Goal: Information Seeking & Learning: Learn about a topic

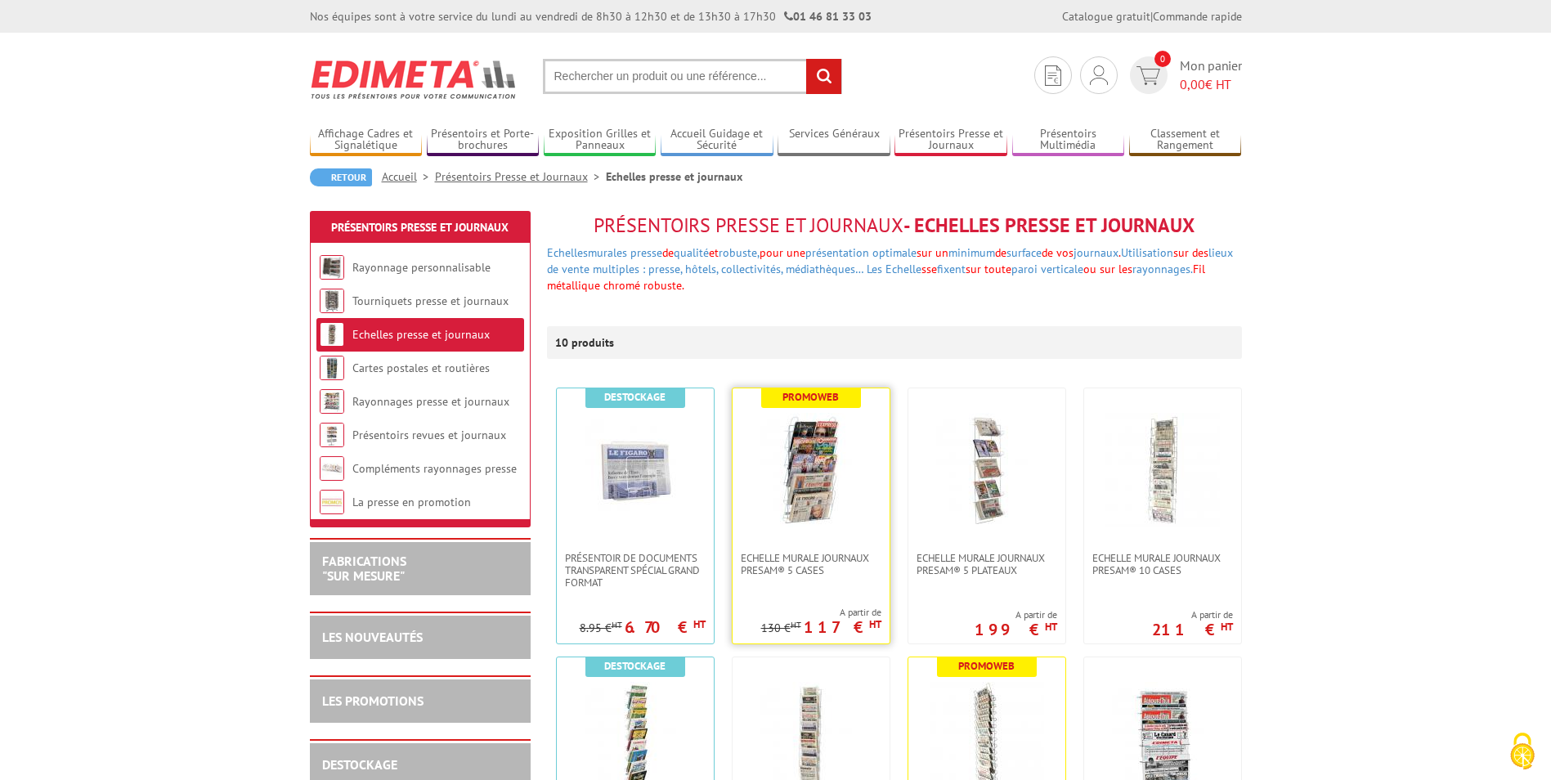
scroll to position [164, 0]
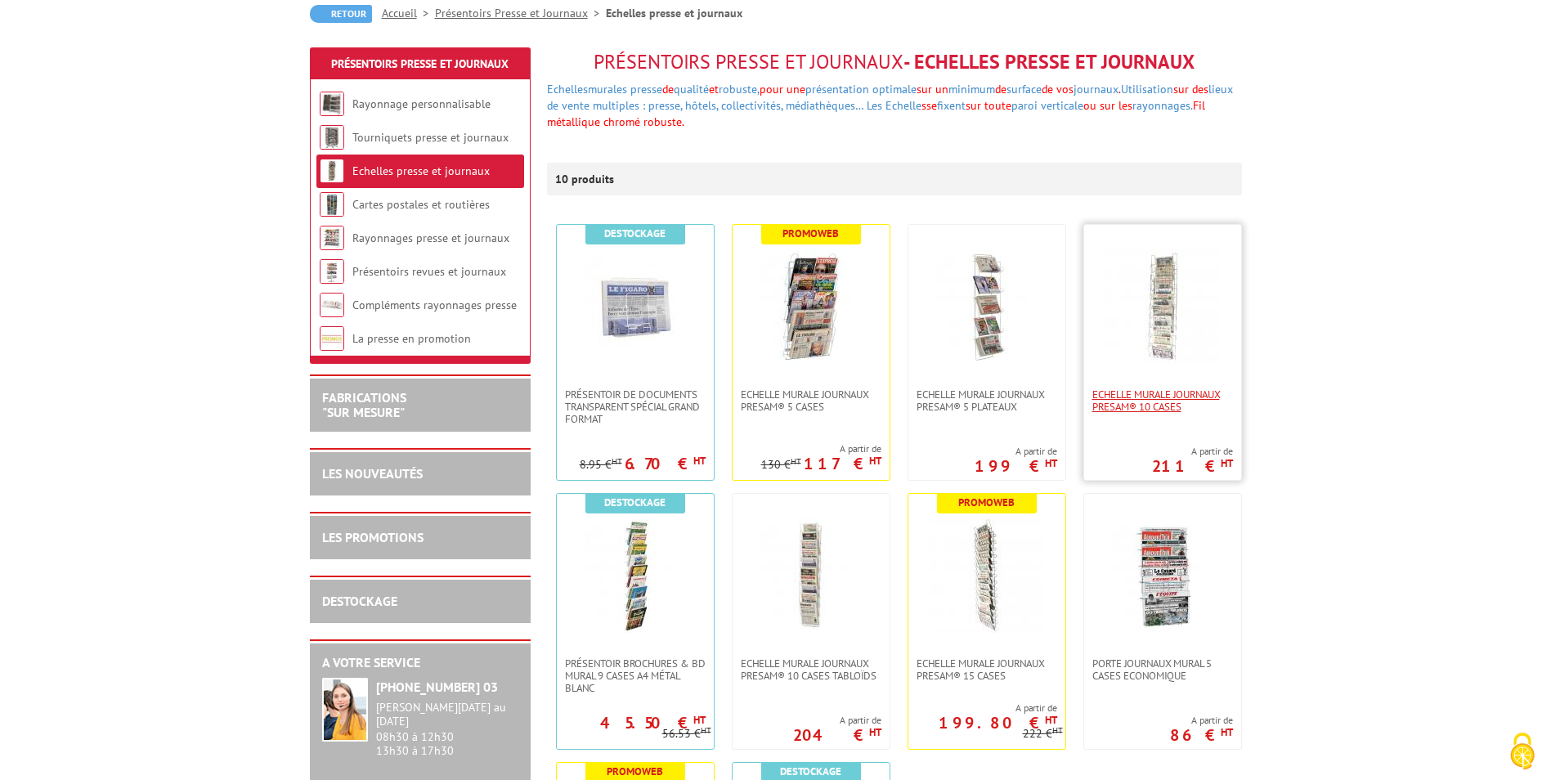
click at [1134, 399] on span "Echelle murale journaux Presam® 10 cases" at bounding box center [1163, 400] width 141 height 25
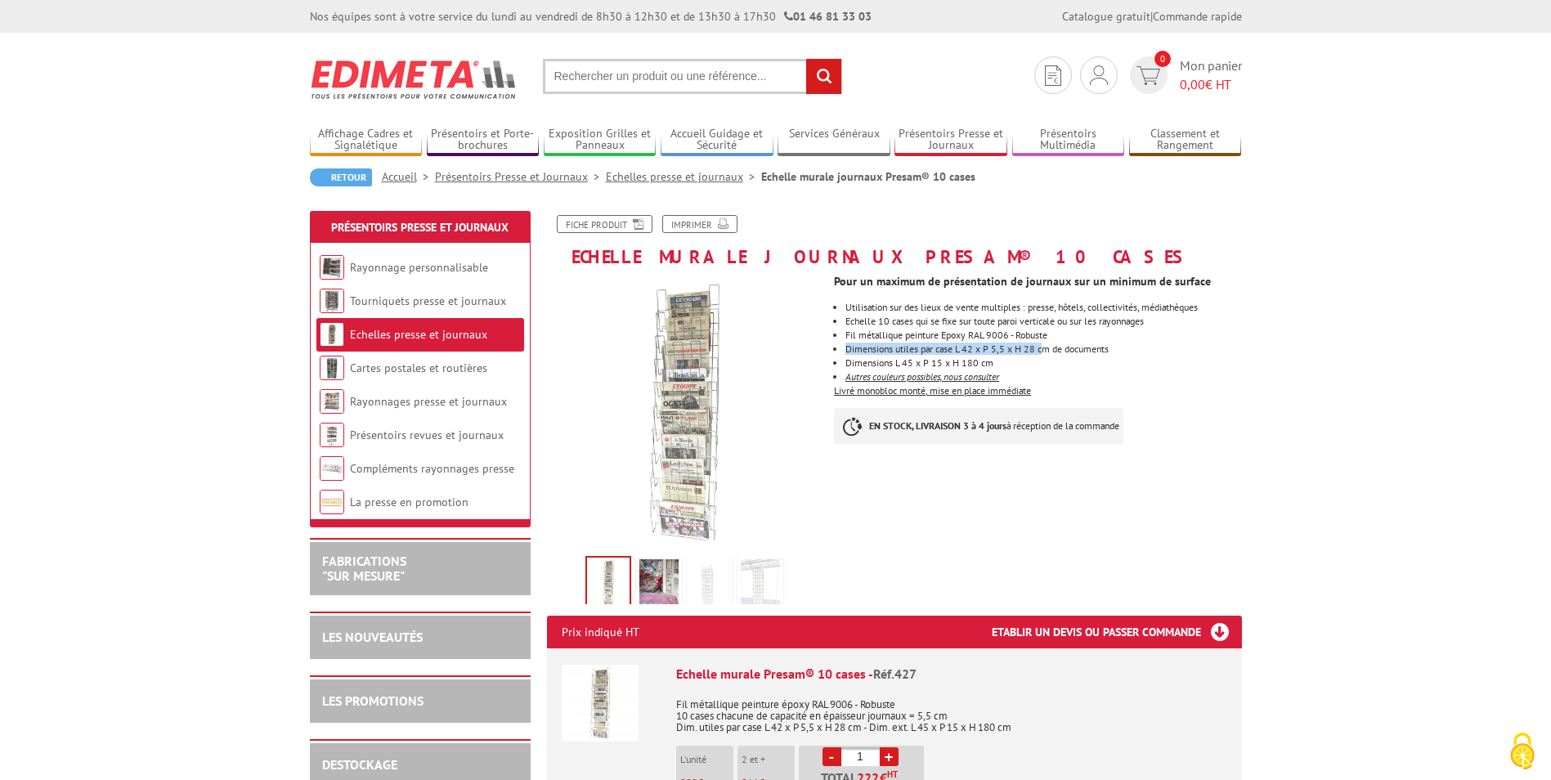
drag, startPoint x: 846, startPoint y: 350, endPoint x: 1044, endPoint y: 348, distance: 198.7
click at [1044, 348] on ul "Utilisation sur des lieux de vente multiples : presse, hôtels, collectivités, m…" at bounding box center [1037, 342] width 407 height 79
drag, startPoint x: 1044, startPoint y: 348, endPoint x: 1017, endPoint y: 363, distance: 31.1
click at [1017, 363] on li "Dimensions L 45 x P 15 x H 180 cm" at bounding box center [1044, 363] width 396 height 10
drag, startPoint x: 958, startPoint y: 348, endPoint x: 984, endPoint y: 348, distance: 25.4
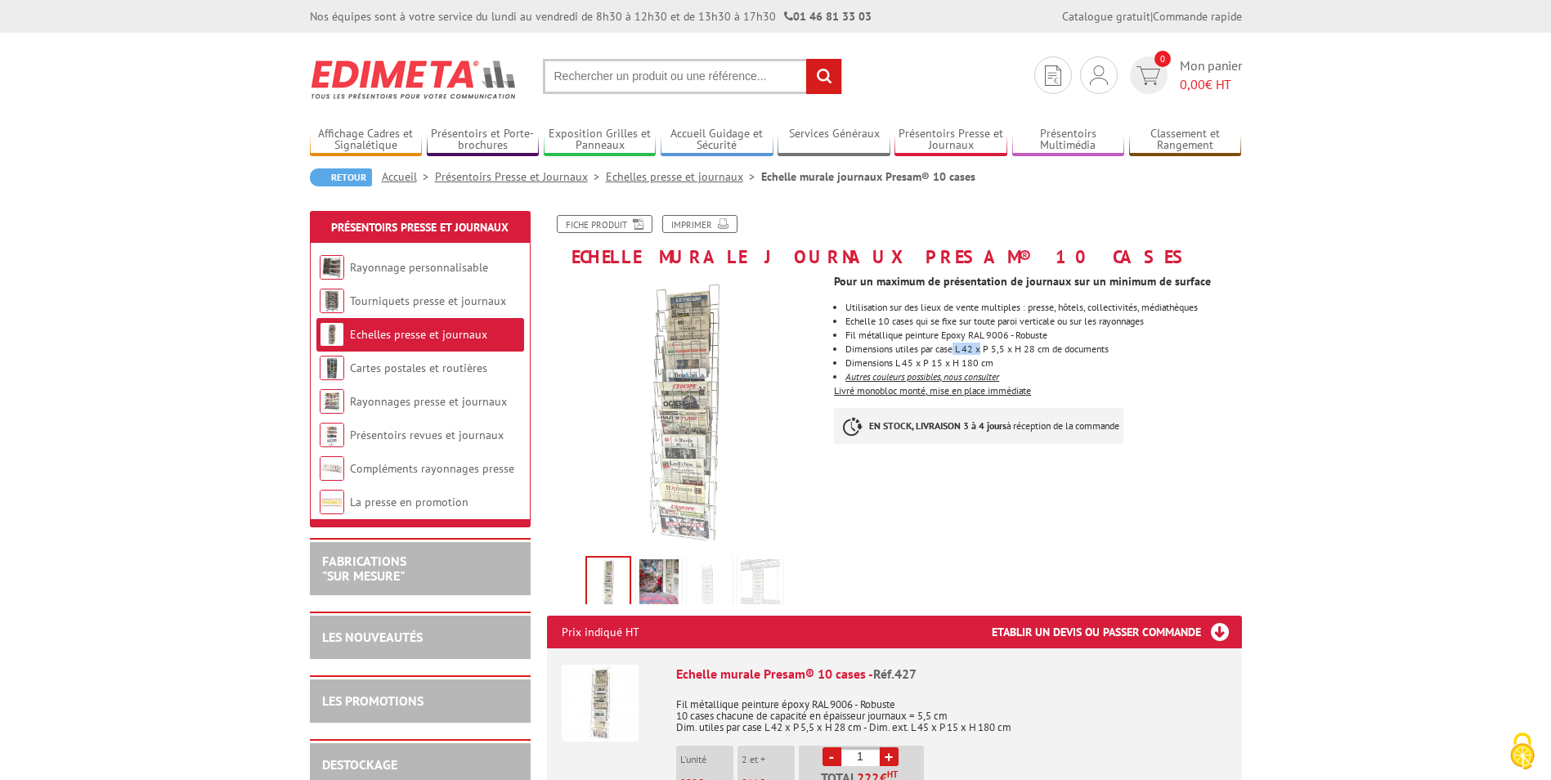
click at [984, 348] on li "Dimensions utiles par case L 42 x P 5,5 x H 28 cm de documents" at bounding box center [1044, 349] width 396 height 10
drag, startPoint x: 984, startPoint y: 348, endPoint x: 1043, endPoint y: 370, distance: 62.9
click at [1043, 370] on ul "Utilisation sur des lieux de vente multiples : presse, hôtels, collectivités, m…" at bounding box center [1037, 342] width 407 height 79
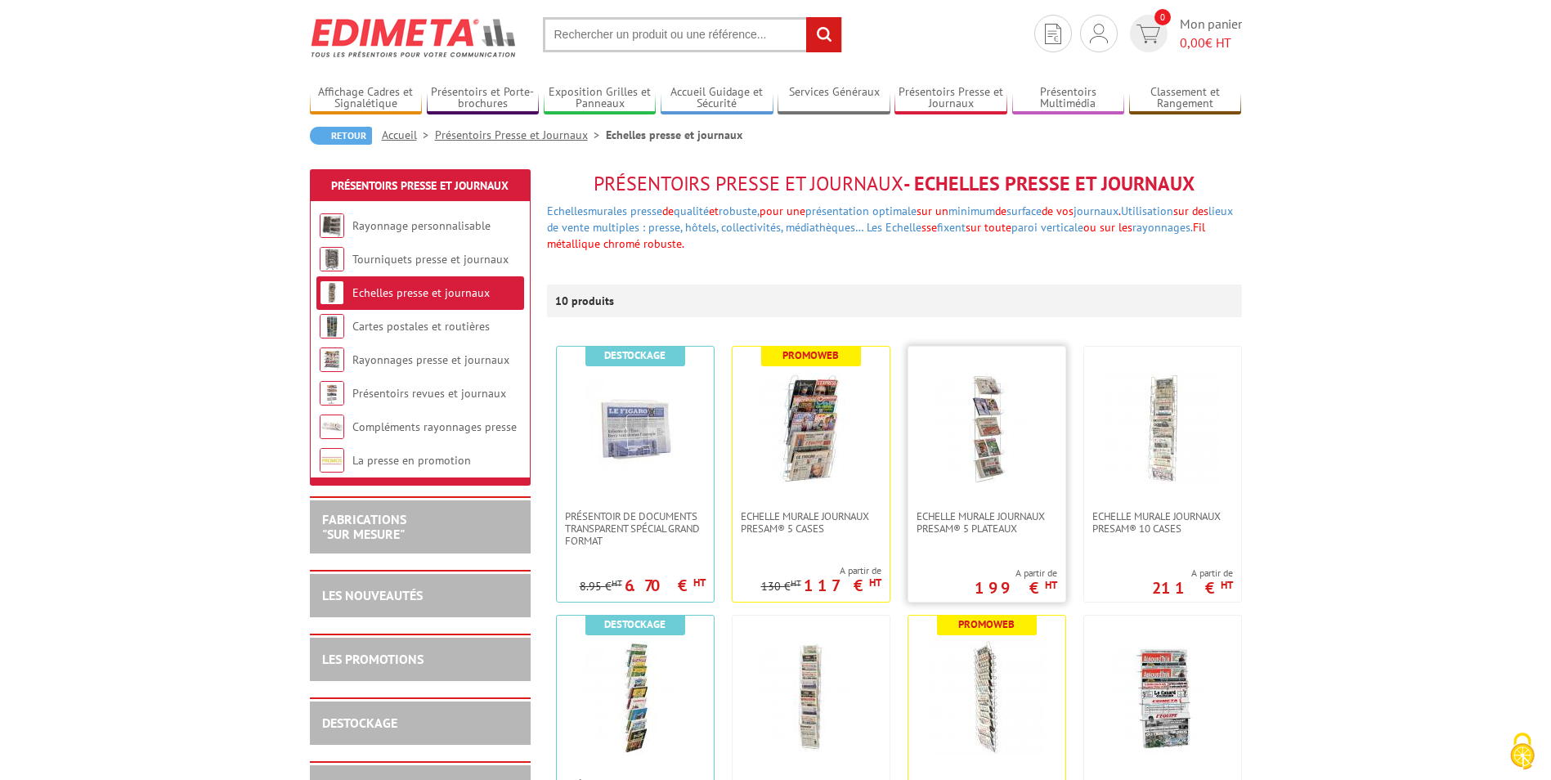
scroll to position [82, 0]
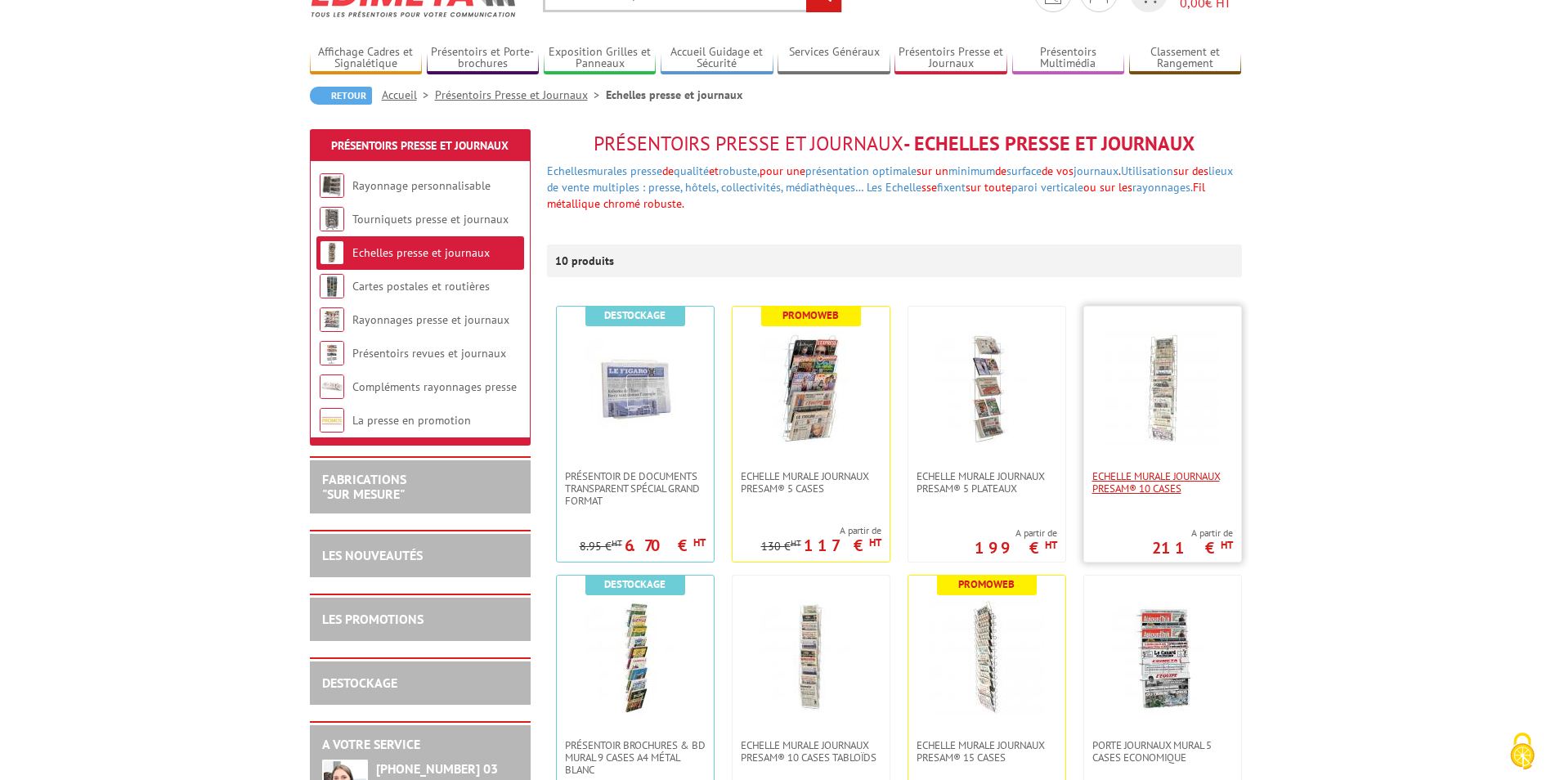
click at [1157, 484] on span "Echelle murale journaux Presam® 10 cases" at bounding box center [1163, 482] width 141 height 25
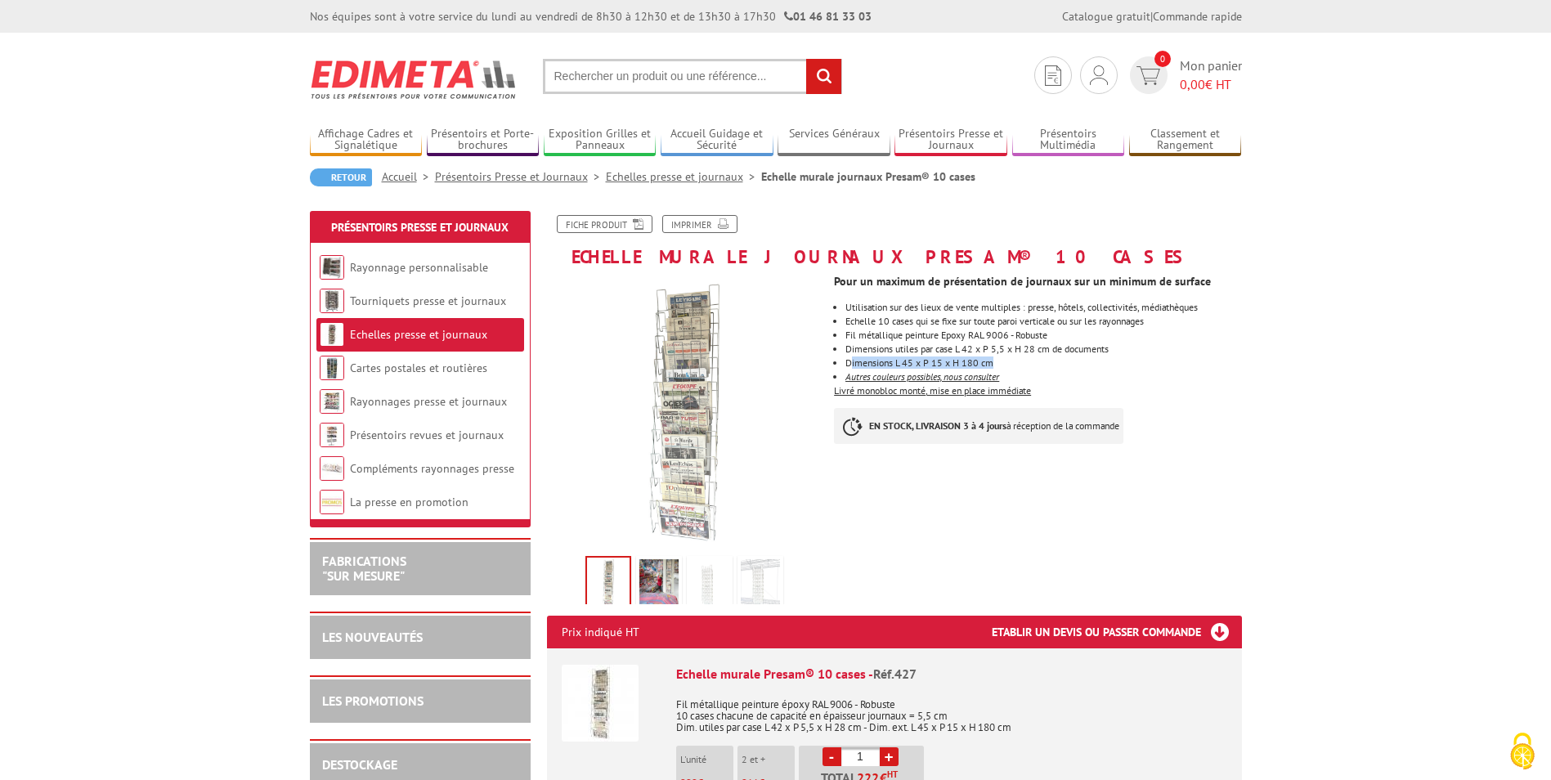
drag, startPoint x: 853, startPoint y: 362, endPoint x: 998, endPoint y: 362, distance: 145.6
click at [998, 362] on li "Dimensions L 45 x P 15 x H 180 cm" at bounding box center [1044, 363] width 396 height 10
drag, startPoint x: 998, startPoint y: 362, endPoint x: 1115, endPoint y: 384, distance: 118.1
click at [1117, 384] on div "Pour un maximum de présentation de journaux sur un minimum de surface Utilisati…" at bounding box center [1044, 364] width 420 height 194
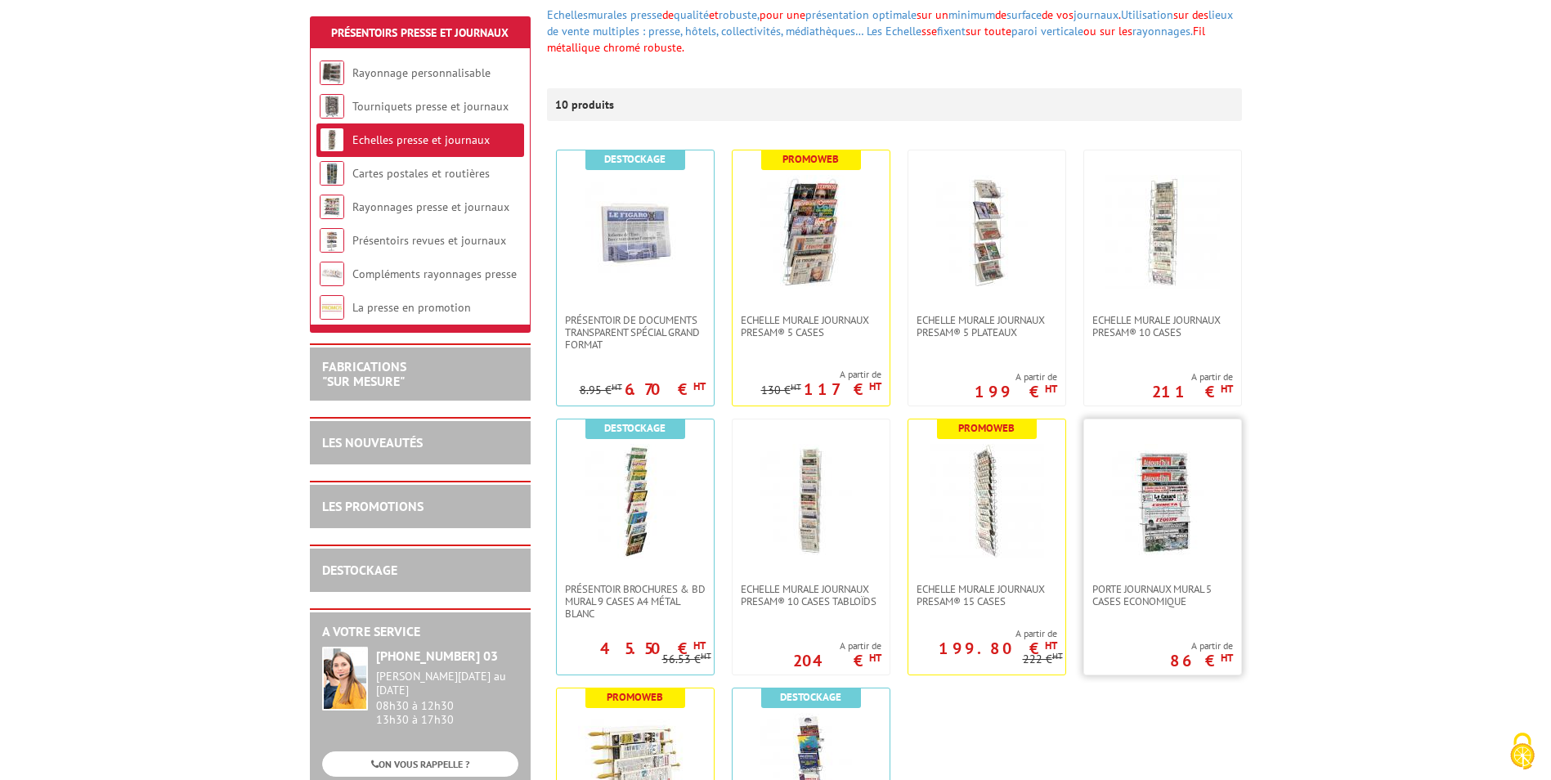
scroll to position [245, 0]
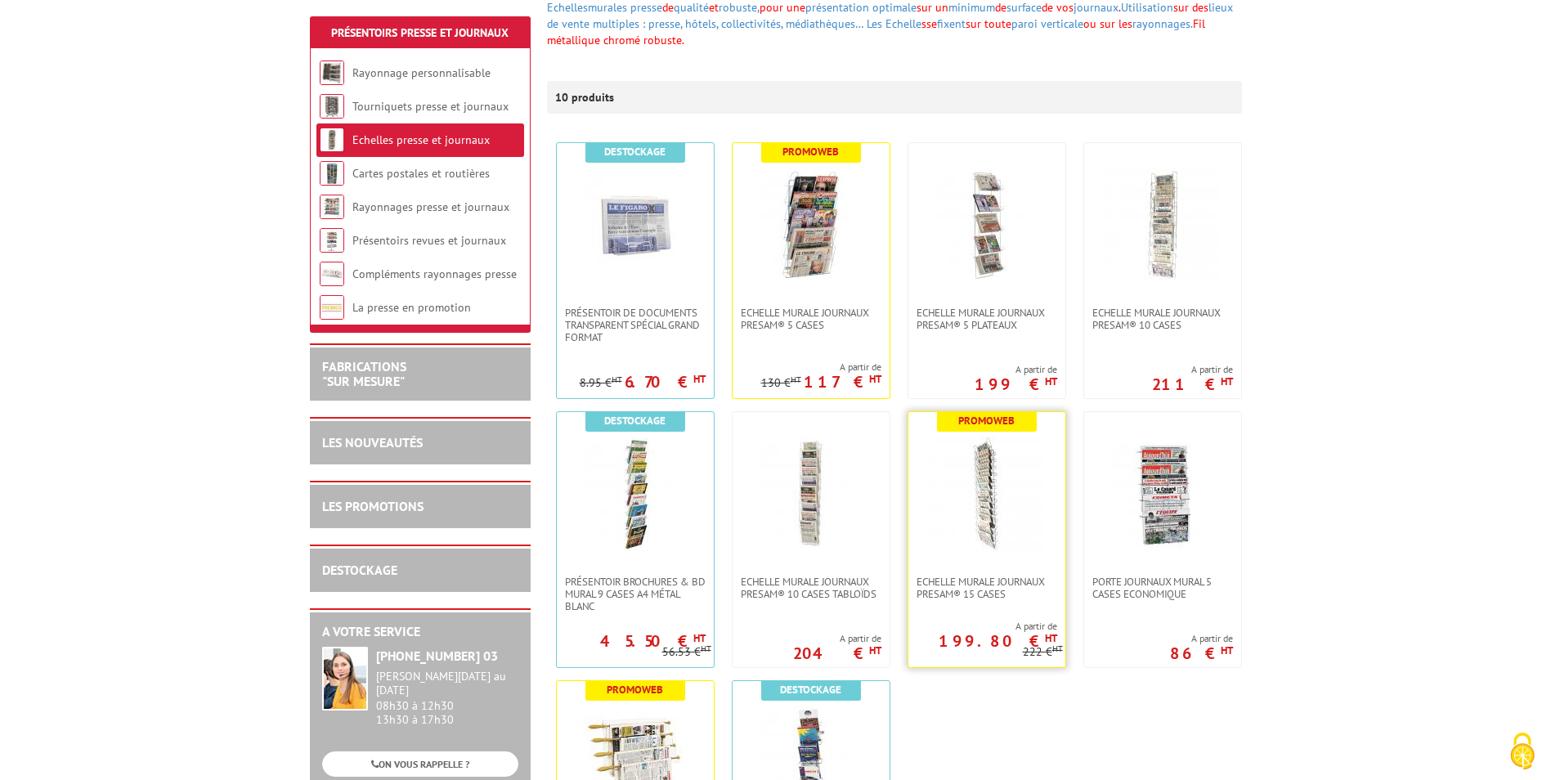
click at [1031, 535] on img at bounding box center [987, 494] width 114 height 114
